Goal: Transaction & Acquisition: Purchase product/service

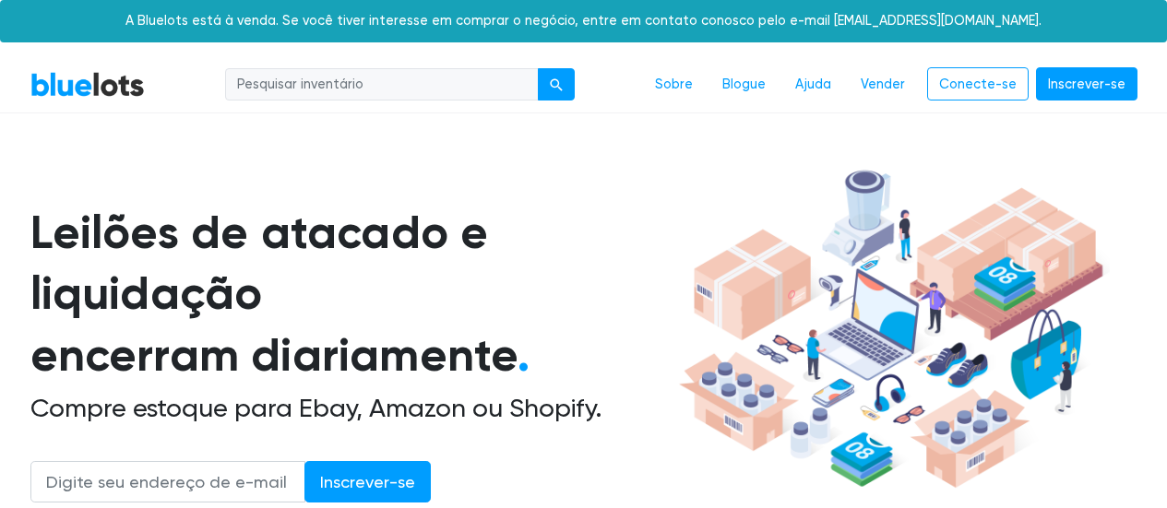
scroll to position [542, 0]
click at [729, 231] on img at bounding box center [890, 329] width 437 height 336
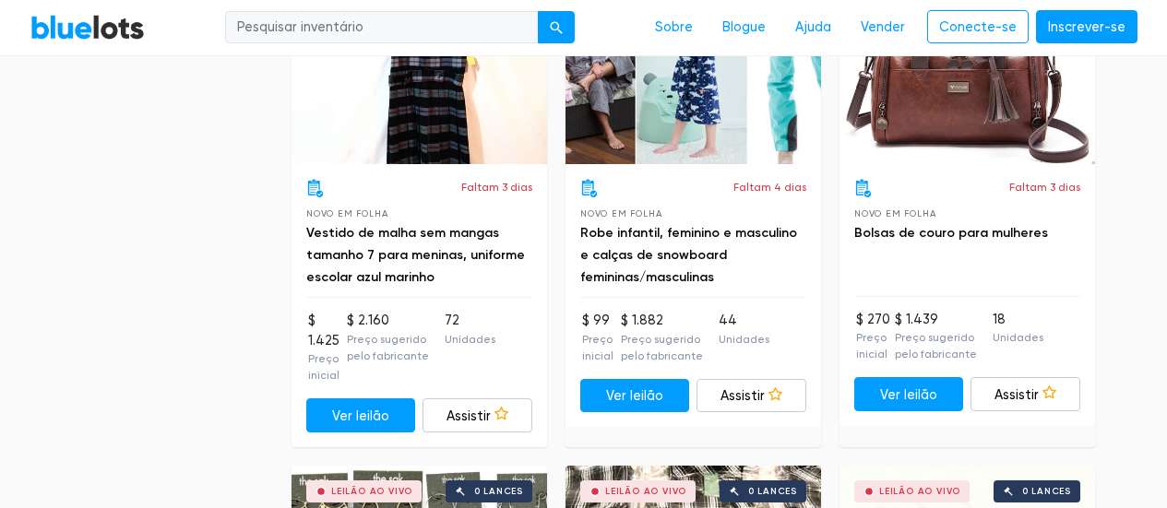
scroll to position [3135, 0]
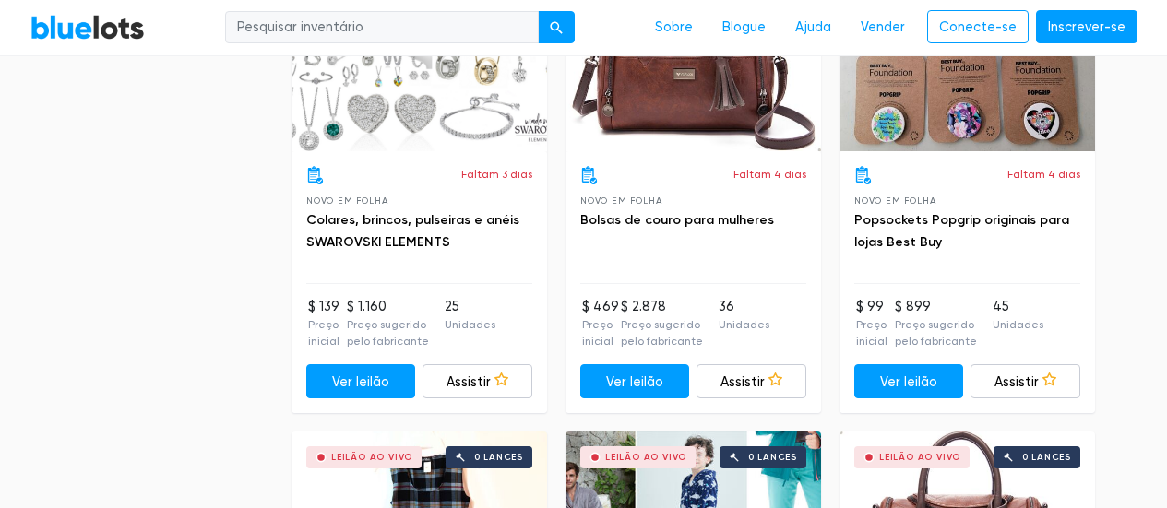
click at [340, 33] on input "search" at bounding box center [382, 27] width 314 height 33
type input "iphone"
click at [538, 11] on button "submit" at bounding box center [556, 27] width 37 height 33
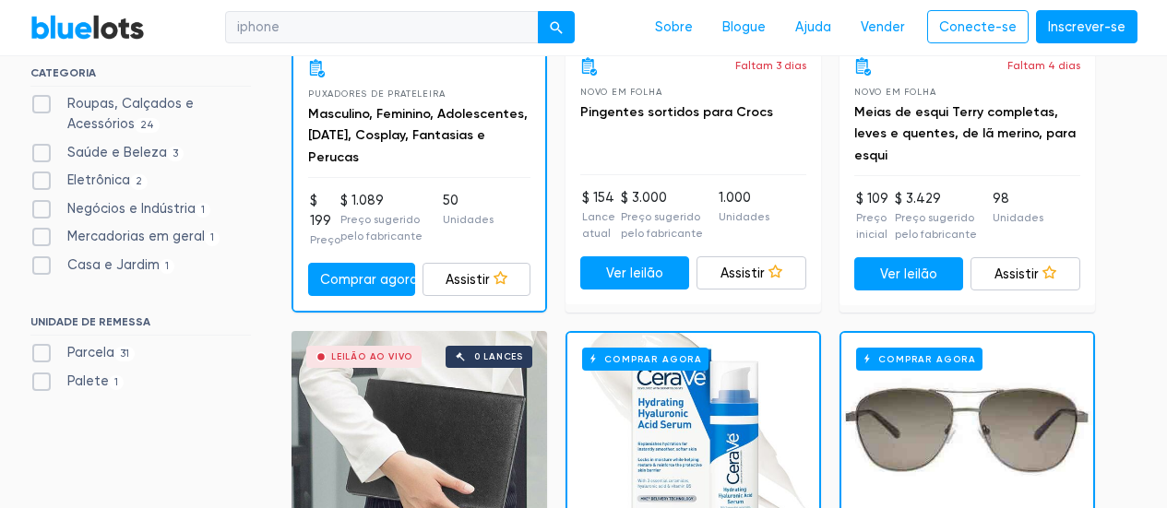
scroll to position [646, 0]
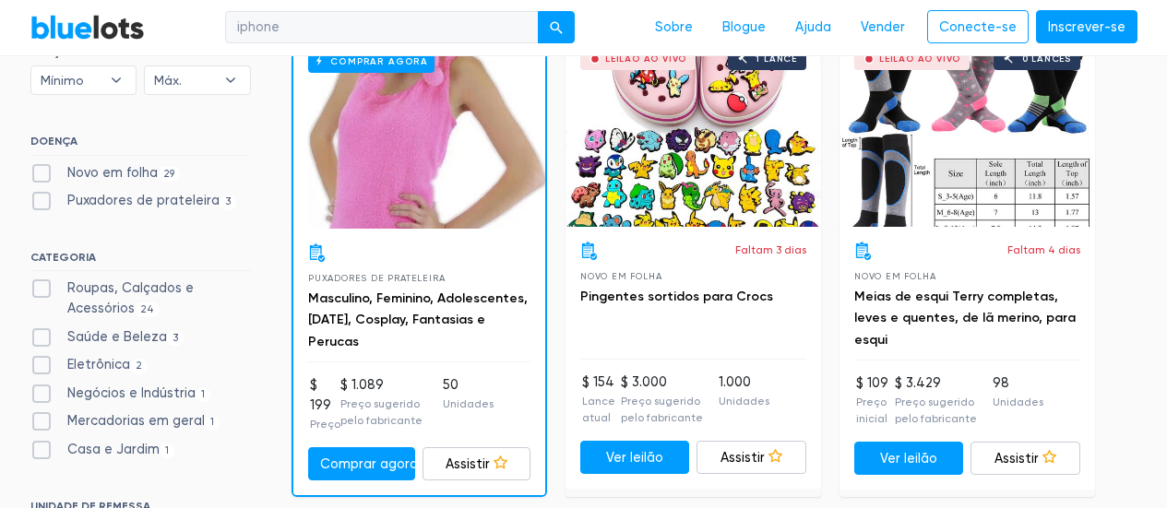
click at [131, 291] on font "Roupas, Calçados e Acessórios" at bounding box center [130, 298] width 126 height 36
click at [42, 290] on Accessories"] "Roupas, Calçados e Acessórios 24" at bounding box center [36, 285] width 12 height 12
checkbox Accessories"] "true"
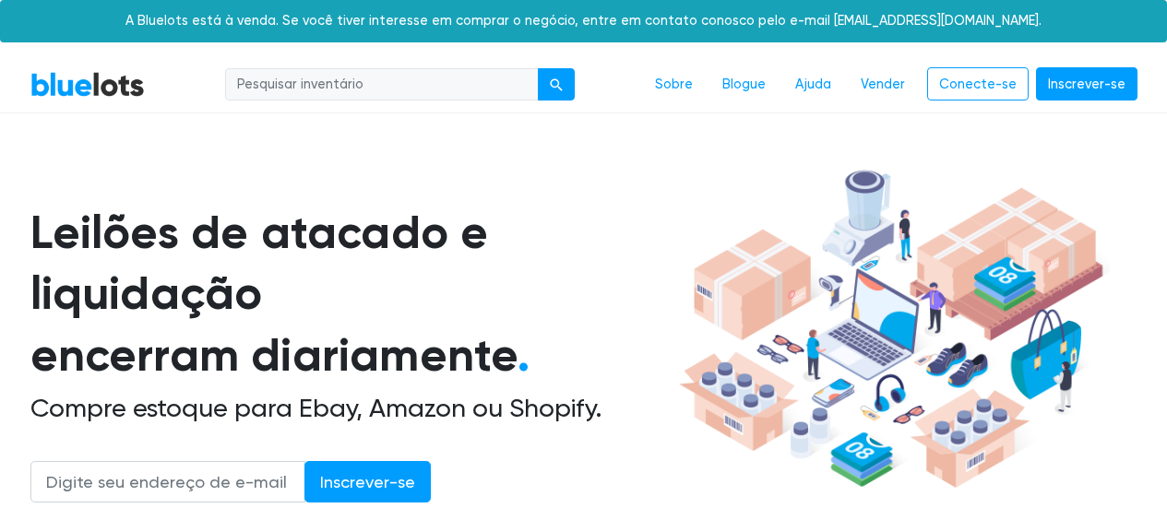
click at [680, 208] on img at bounding box center [890, 329] width 437 height 336
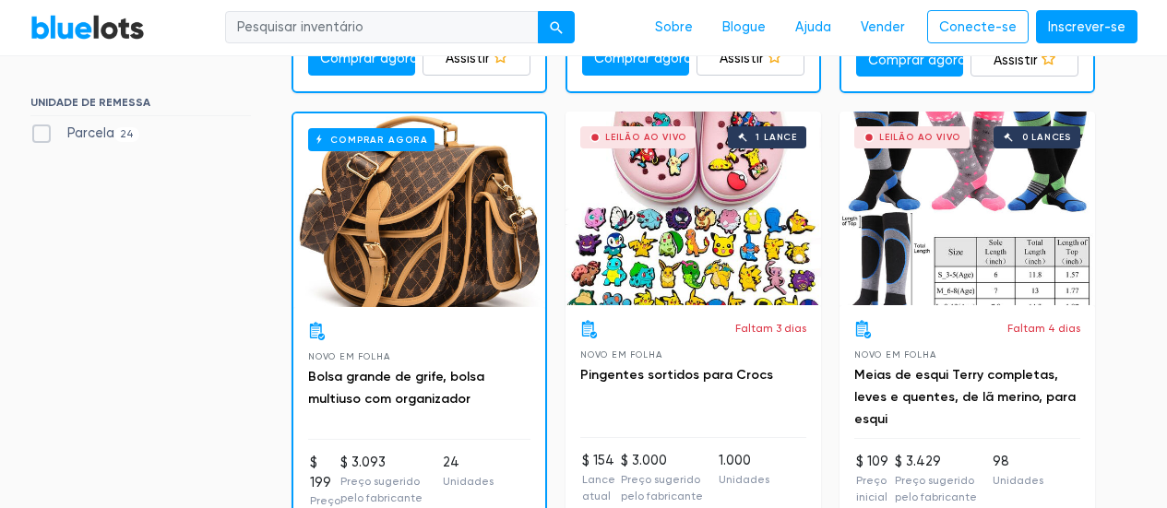
scroll to position [865, 0]
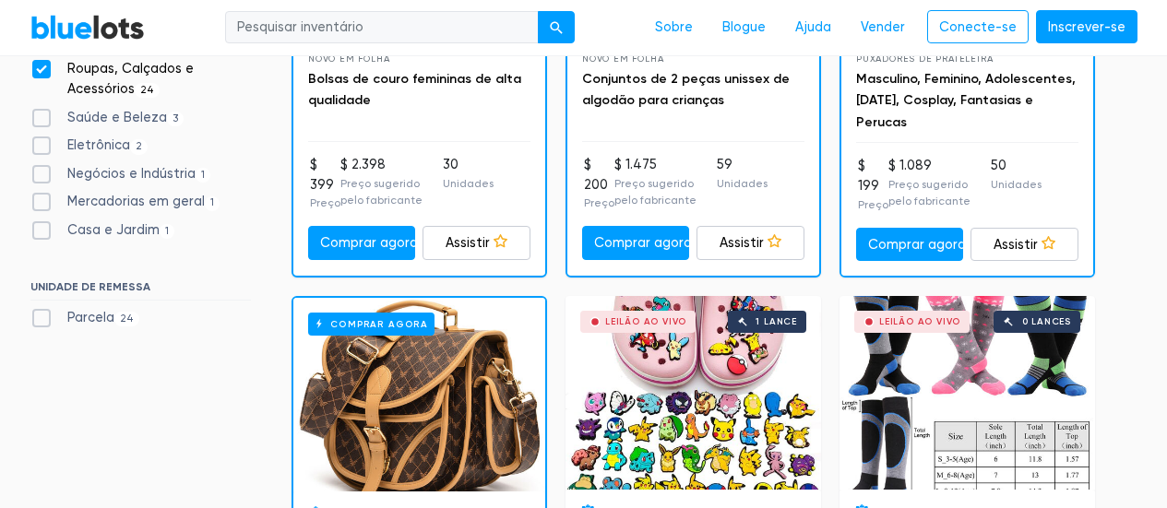
click at [643, 321] on font "Leilão ao vivo" at bounding box center [645, 321] width 81 height 11
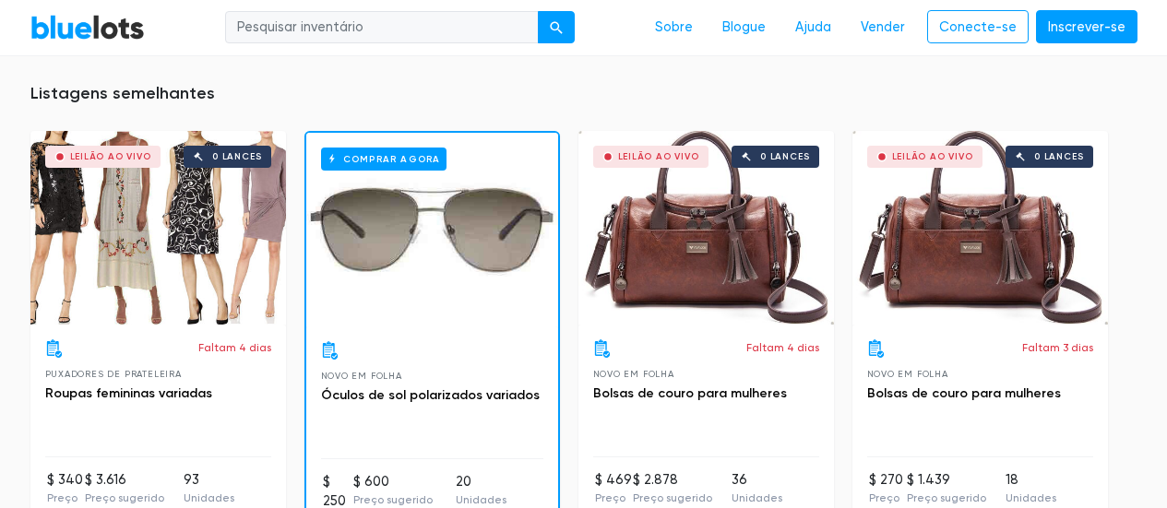
scroll to position [1476, 0]
